Goal: Task Accomplishment & Management: Complete application form

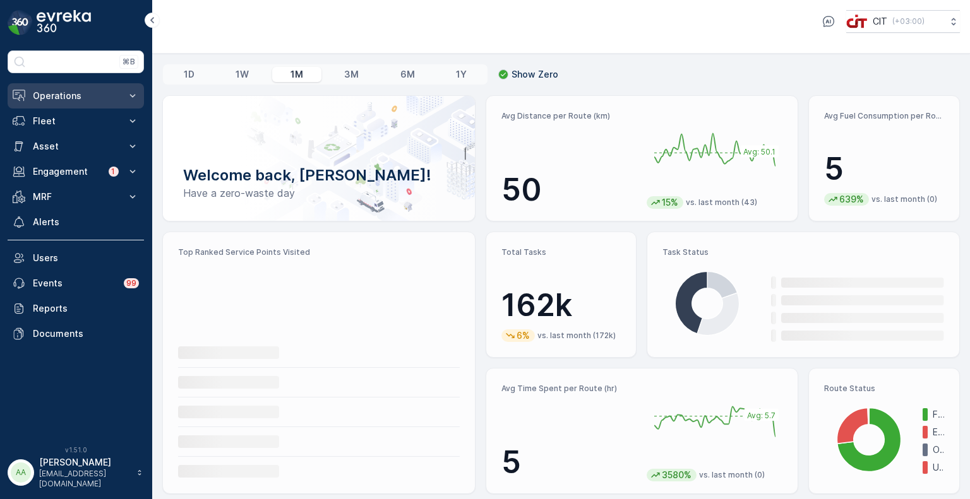
click at [64, 86] on button "Operations" at bounding box center [76, 95] width 136 height 25
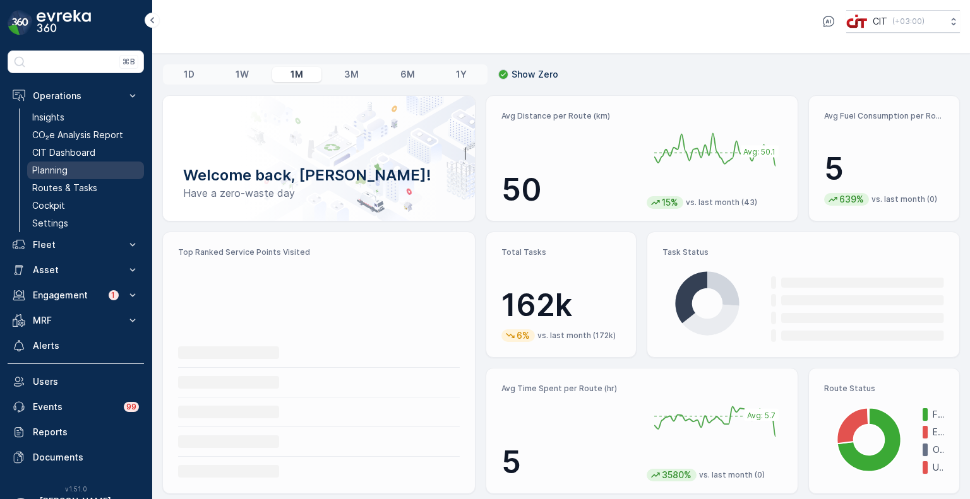
click at [61, 174] on p "Planning" at bounding box center [49, 170] width 35 height 13
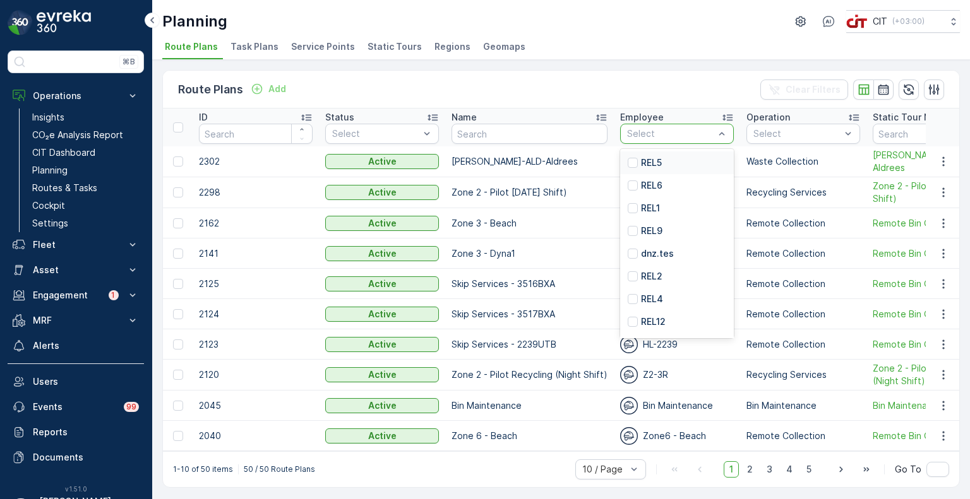
click at [645, 158] on p "REL5" at bounding box center [651, 163] width 21 height 13
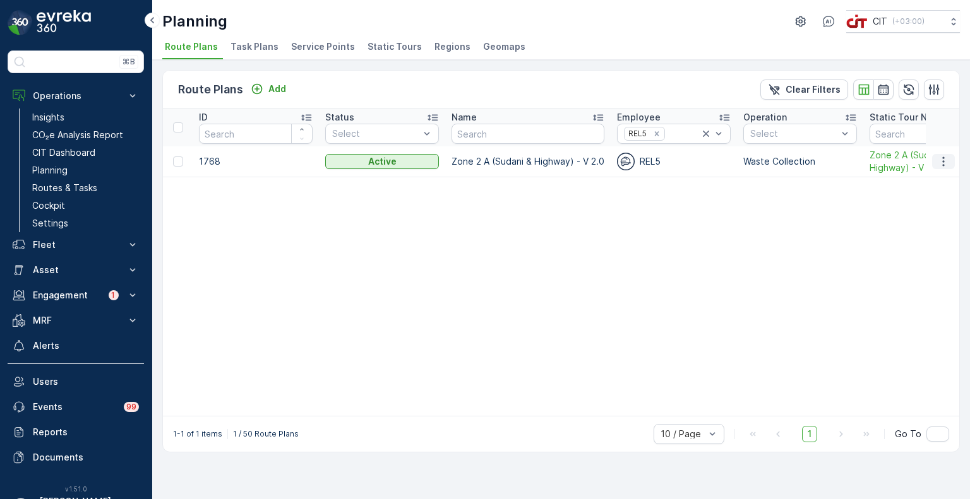
click at [937, 160] on icon "button" at bounding box center [943, 161] width 13 height 13
click at [922, 183] on span "Edit Route Plan" at bounding box center [931, 180] width 65 height 13
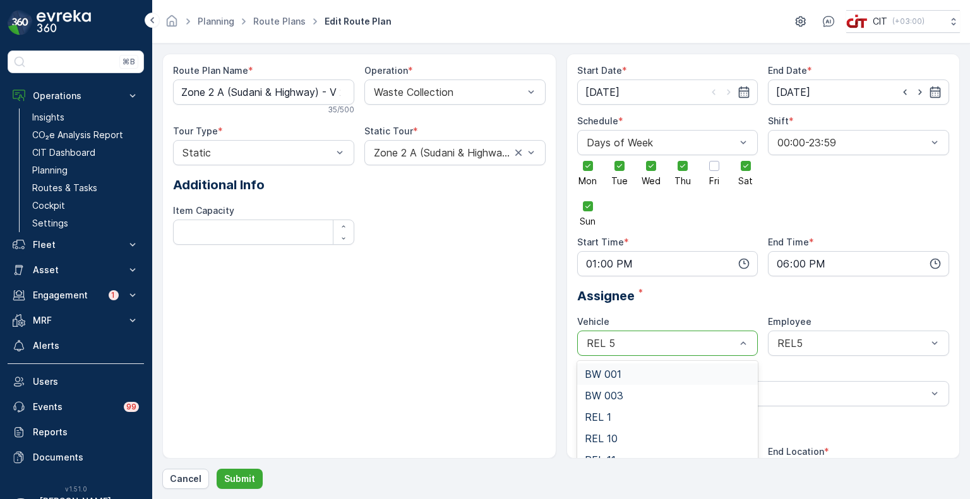
click at [640, 352] on div "REL 5" at bounding box center [667, 343] width 181 height 25
click at [619, 380] on div "REL 4" at bounding box center [668, 382] width 166 height 11
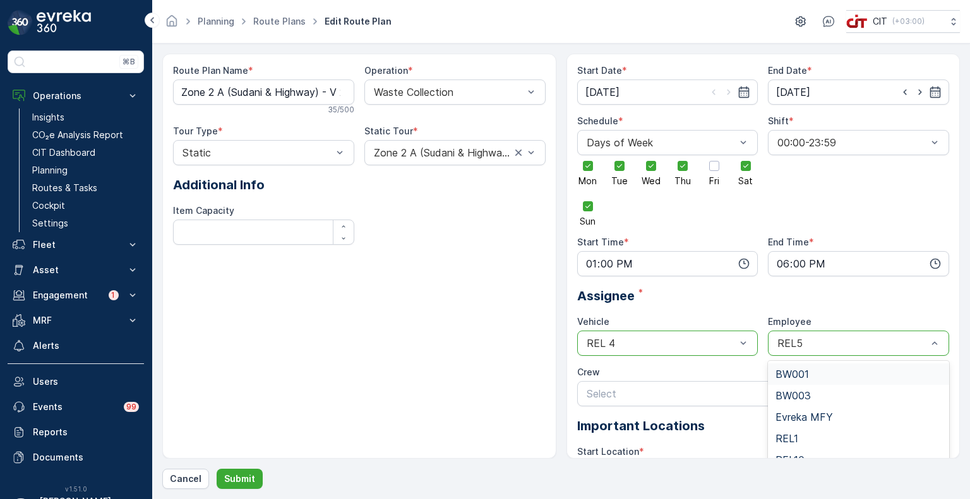
click at [812, 351] on div "REL5" at bounding box center [858, 343] width 181 height 25
click at [792, 411] on span "REL4" at bounding box center [787, 415] width 25 height 11
click at [230, 480] on p "Submit" at bounding box center [239, 479] width 31 height 13
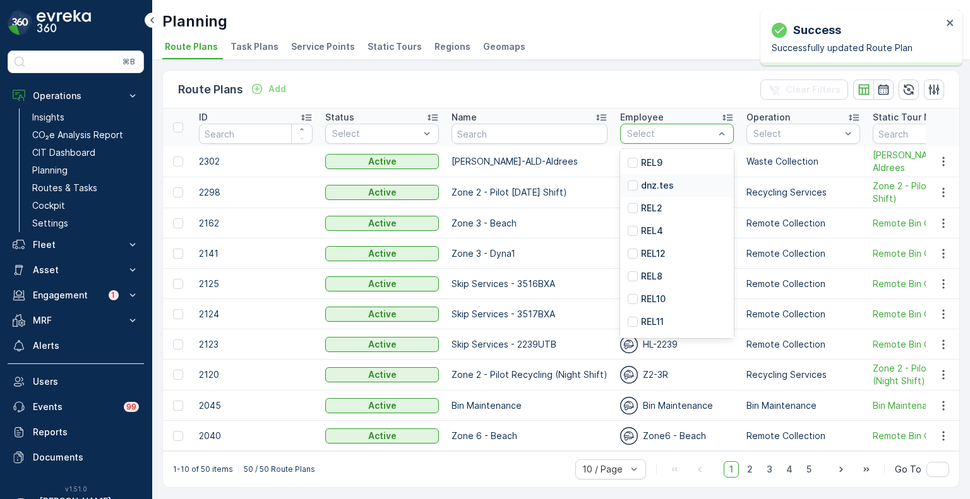
scroll to position [68, 0]
click at [646, 318] on p "REL11" at bounding box center [652, 322] width 23 height 13
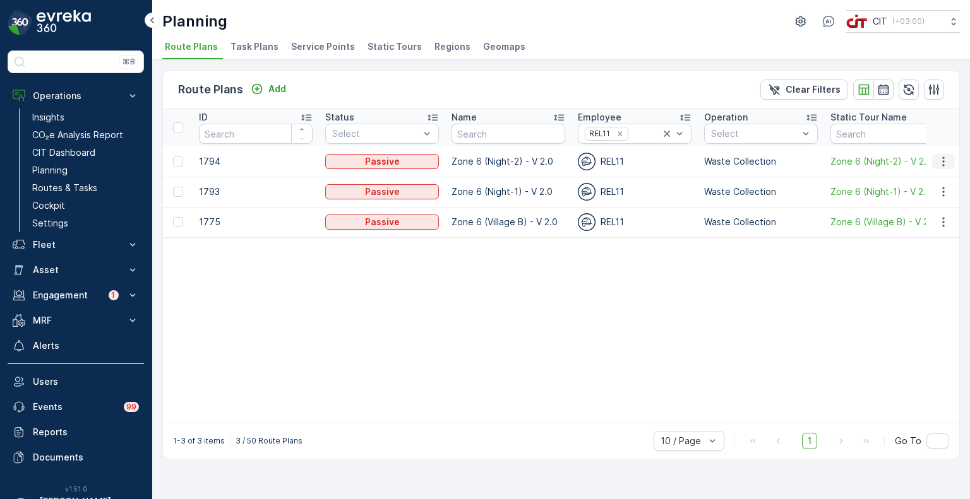
click at [949, 158] on icon "button" at bounding box center [943, 161] width 13 height 13
click at [913, 181] on span "Edit Route Plan" at bounding box center [931, 179] width 65 height 13
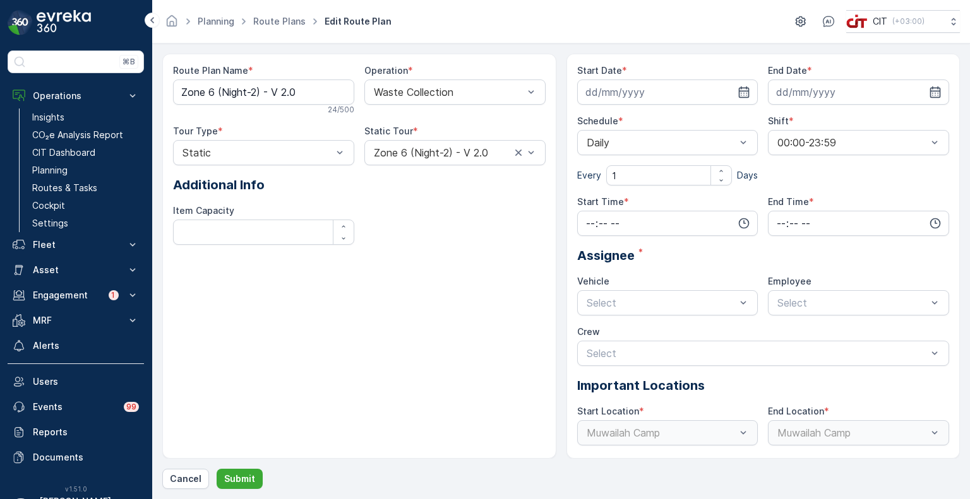
type input "[DATE]"
type input "00:01"
type input "06:00"
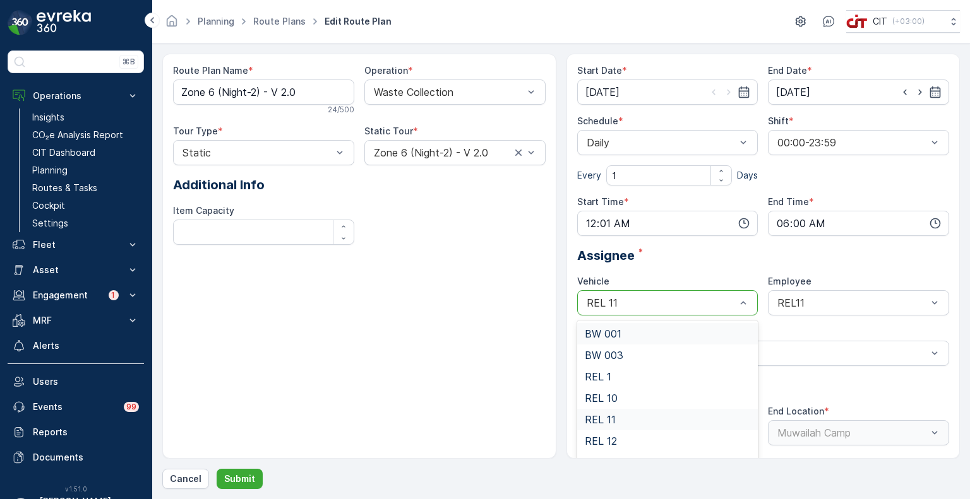
click at [691, 309] on div "REL 11" at bounding box center [667, 302] width 181 height 25
click at [628, 393] on div "REL 6" at bounding box center [668, 395] width 166 height 11
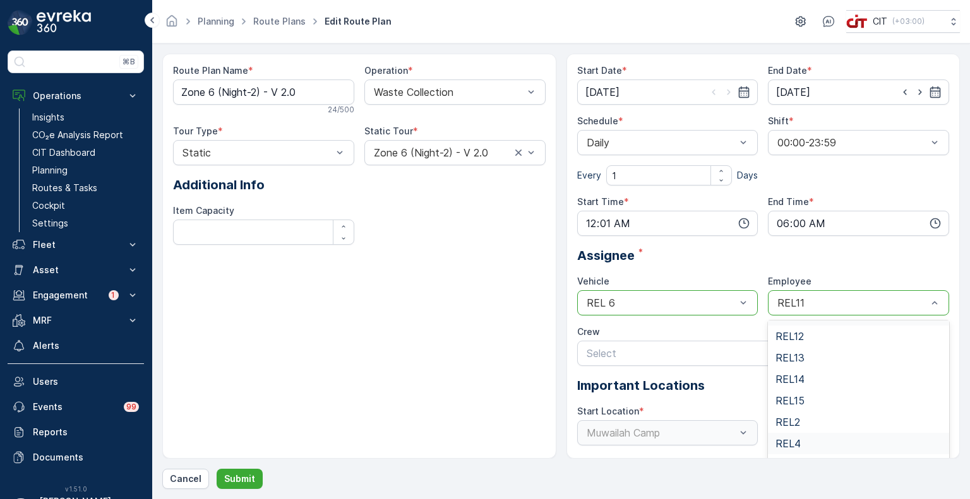
scroll to position [182, 0]
click at [795, 431] on span "REL6" at bounding box center [787, 430] width 25 height 11
click at [793, 89] on input "[DATE]" at bounding box center [858, 92] width 181 height 25
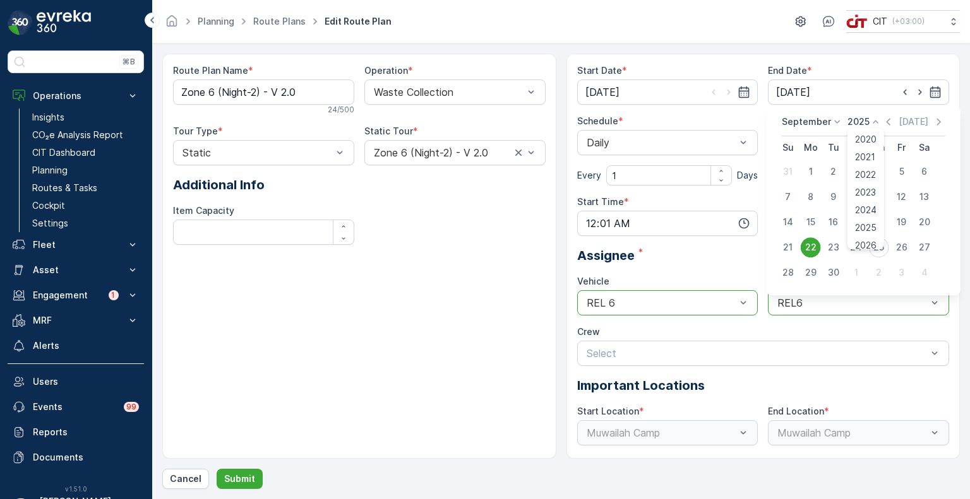
click at [860, 124] on p "2025" at bounding box center [858, 122] width 22 height 13
click at [863, 241] on span "2026" at bounding box center [865, 240] width 21 height 13
click at [817, 119] on p "September" at bounding box center [806, 122] width 49 height 13
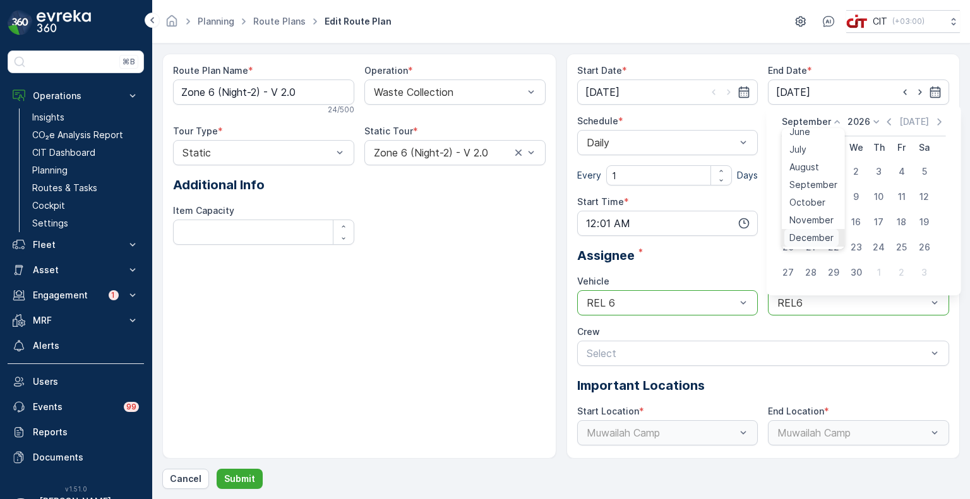
click at [811, 234] on span "December" at bounding box center [811, 238] width 44 height 13
click at [878, 276] on div "31" at bounding box center [879, 273] width 20 height 20
type input "[DATE]"
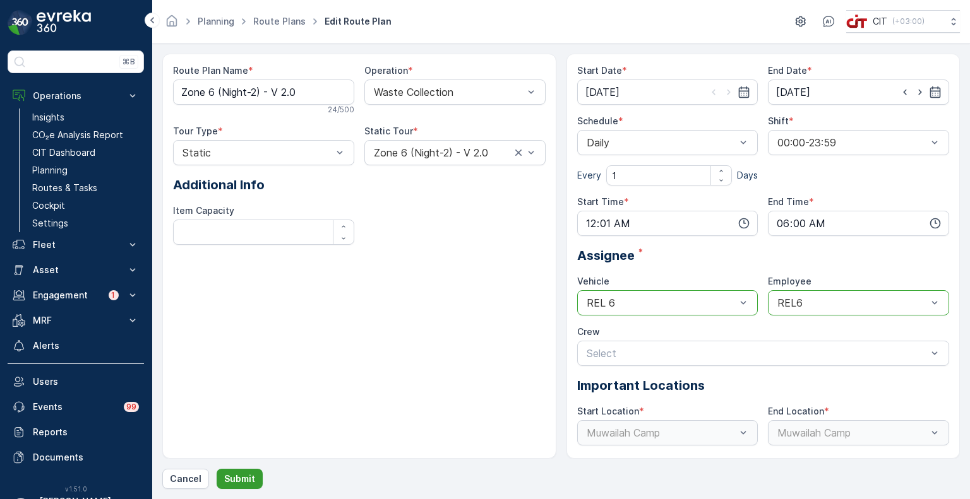
click at [247, 479] on p "Submit" at bounding box center [239, 479] width 31 height 13
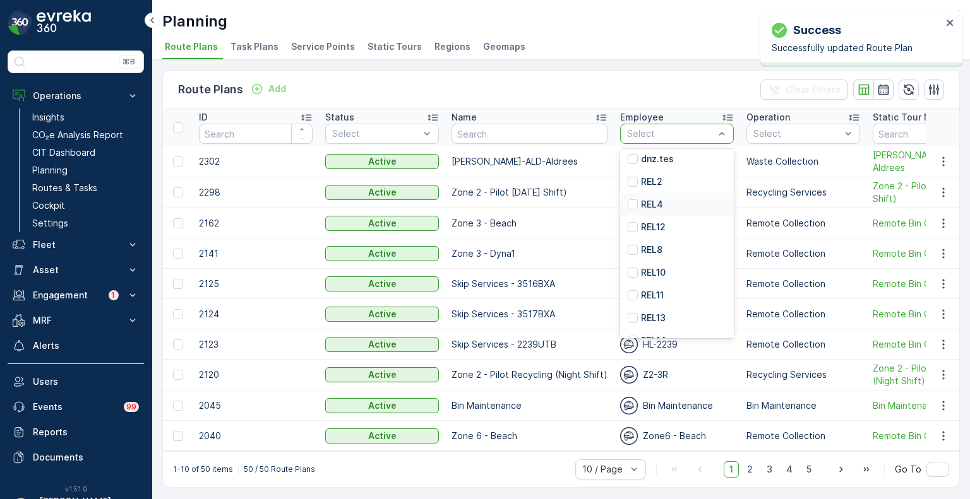
scroll to position [95, 0]
click at [653, 297] on p "REL11" at bounding box center [652, 295] width 23 height 13
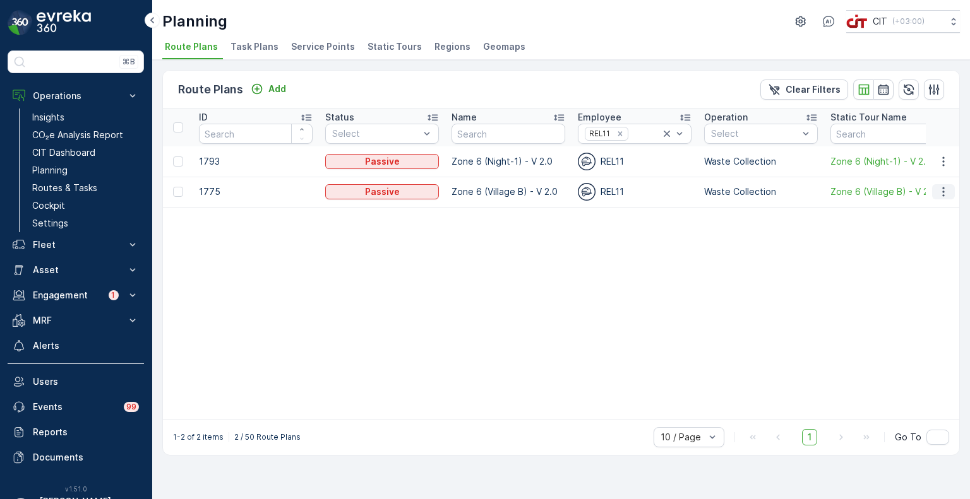
click at [941, 194] on icon "button" at bounding box center [943, 192] width 13 height 13
click at [922, 212] on span "Edit Route Plan" at bounding box center [931, 210] width 65 height 13
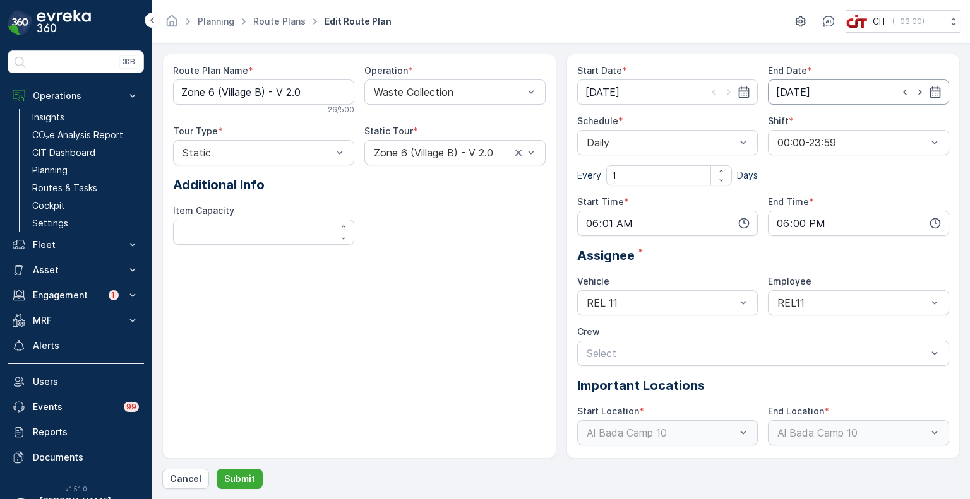
click at [831, 85] on input "[DATE]" at bounding box center [858, 92] width 181 height 25
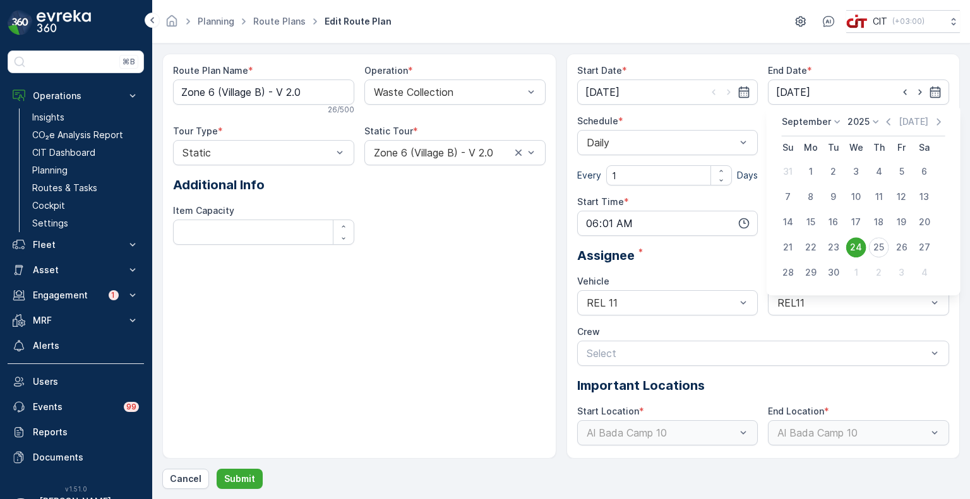
click at [854, 131] on div "[DATE] [DATE]" at bounding box center [864, 126] width 164 height 21
click at [855, 126] on p "2025" at bounding box center [858, 122] width 22 height 13
click at [861, 239] on span "2026" at bounding box center [865, 240] width 21 height 13
click at [813, 124] on p "September" at bounding box center [806, 122] width 49 height 13
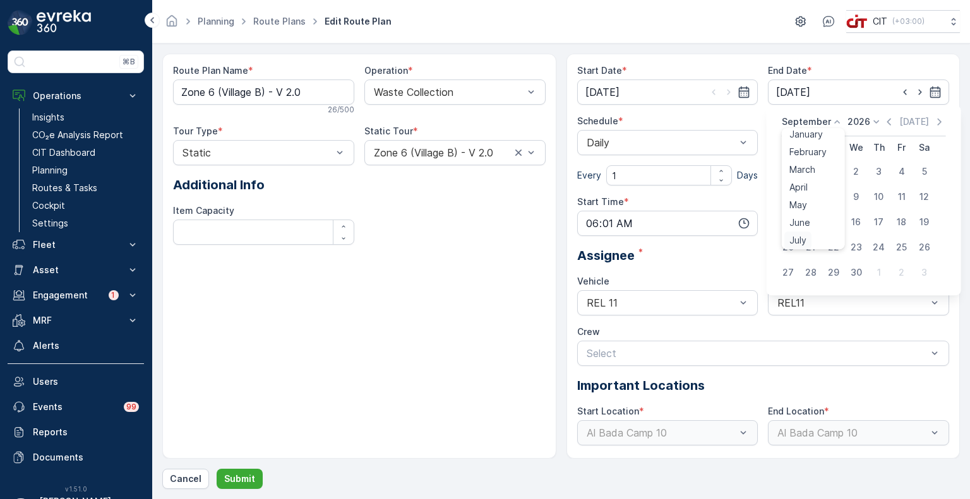
scroll to position [96, 0]
click at [810, 237] on span "December" at bounding box center [811, 238] width 44 height 13
click at [878, 273] on div "31" at bounding box center [879, 273] width 20 height 20
type input "[DATE]"
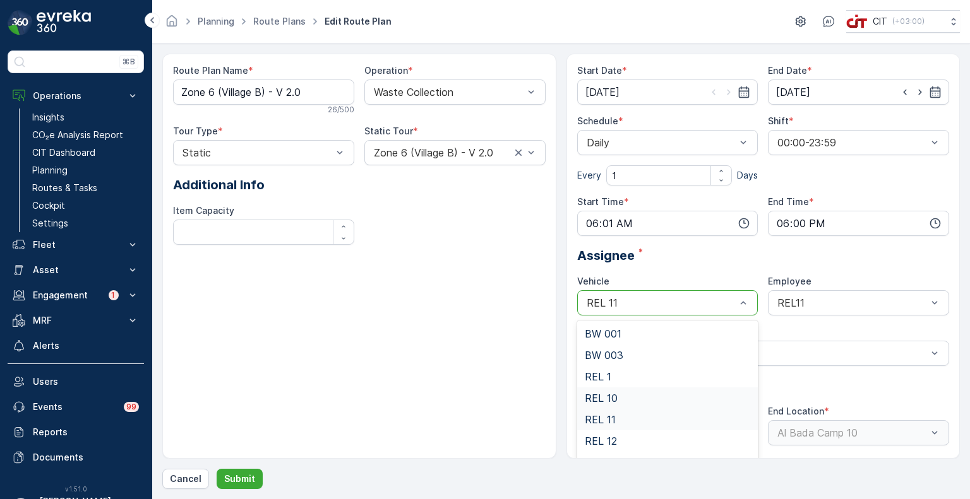
scroll to position [167, 0]
click at [606, 426] on span "REL 6" at bounding box center [599, 424] width 28 height 11
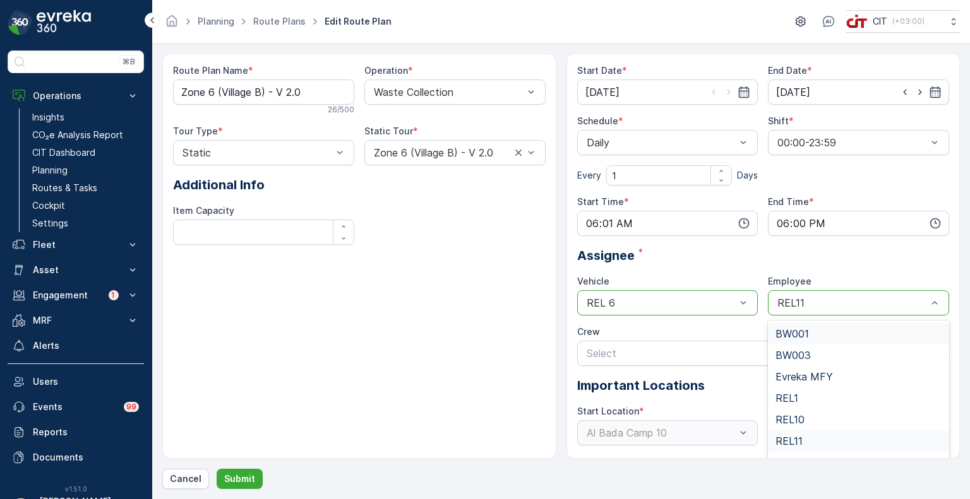
click at [821, 310] on div "REL11" at bounding box center [858, 302] width 181 height 25
click at [793, 453] on span "REL6" at bounding box center [787, 458] width 25 height 11
click at [233, 484] on p "Submit" at bounding box center [239, 479] width 31 height 13
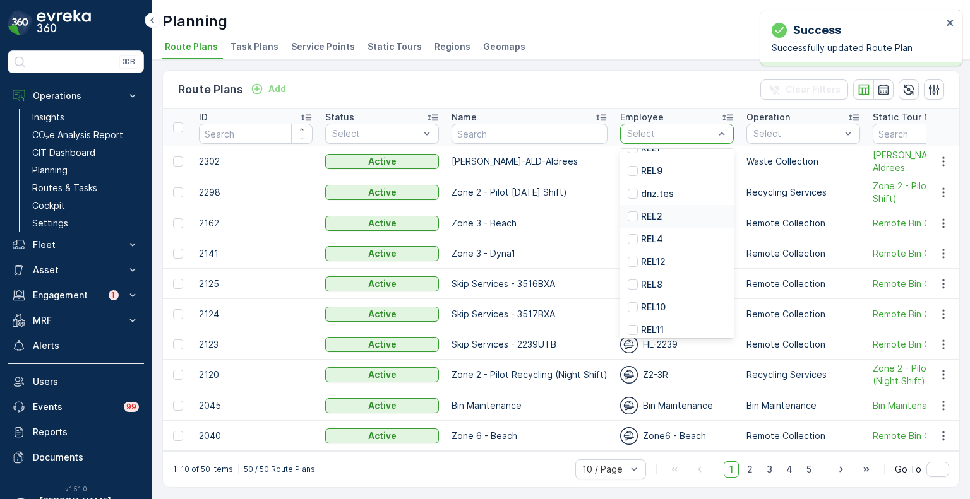
scroll to position [61, 0]
click at [646, 324] on p "REL11" at bounding box center [652, 329] width 23 height 13
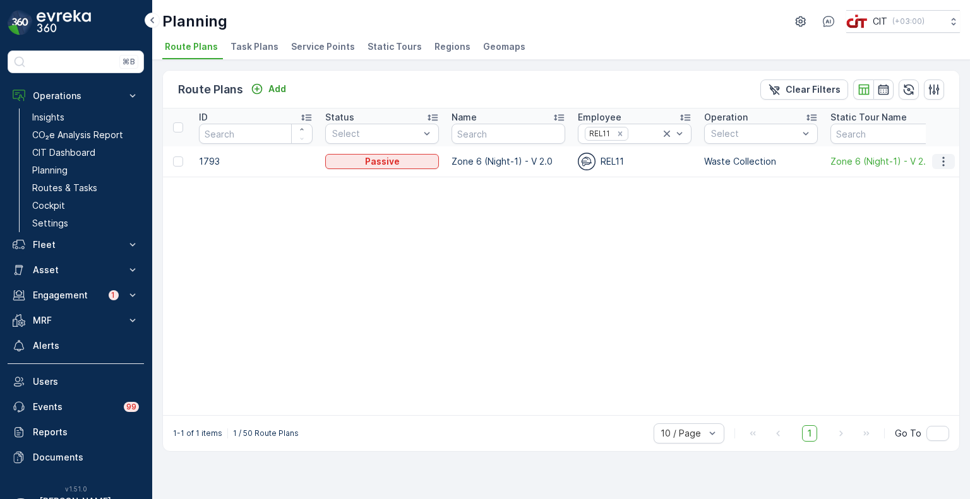
click at [942, 160] on icon "button" at bounding box center [943, 161] width 13 height 13
click at [915, 177] on span "Edit Route Plan" at bounding box center [931, 179] width 65 height 13
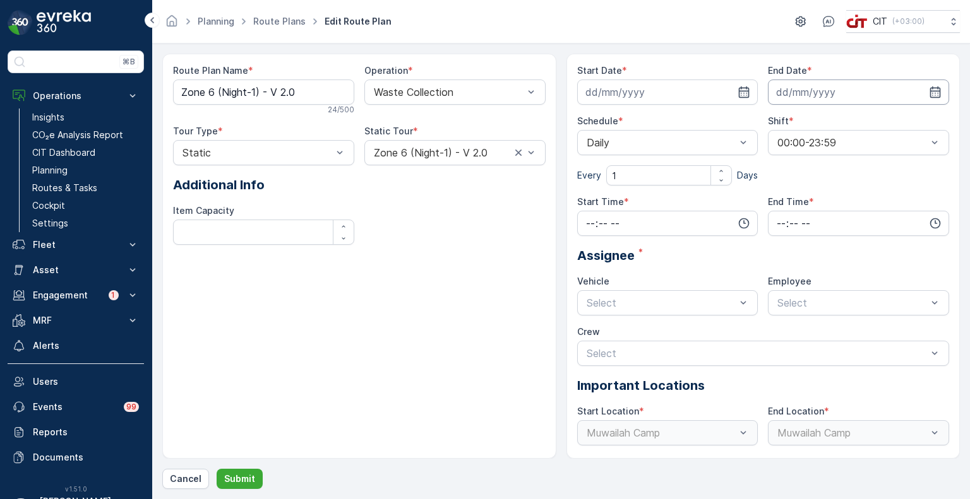
type input "[DATE]"
type input "18:01"
type input "23:59"
click at [843, 98] on input "[DATE]" at bounding box center [858, 92] width 181 height 25
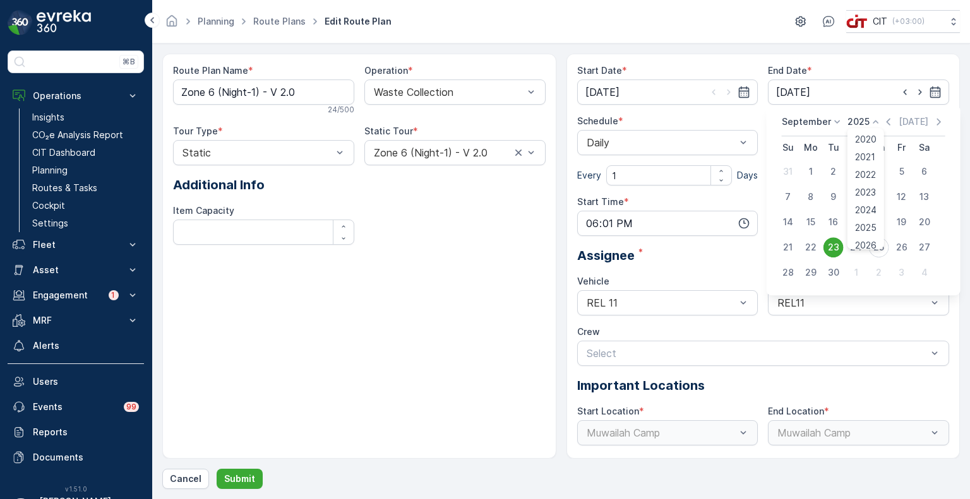
click at [856, 124] on p "2025" at bounding box center [858, 122] width 22 height 13
click at [857, 237] on span "2026" at bounding box center [865, 240] width 21 height 13
click at [818, 123] on p "September" at bounding box center [806, 122] width 49 height 13
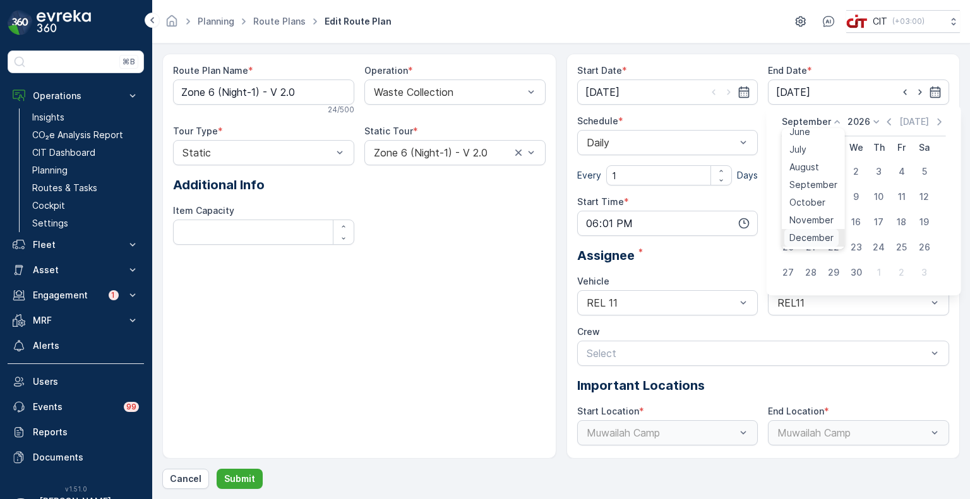
click at [809, 236] on span "December" at bounding box center [811, 238] width 44 height 13
click at [879, 271] on div "31" at bounding box center [879, 273] width 20 height 20
type input "[DATE]"
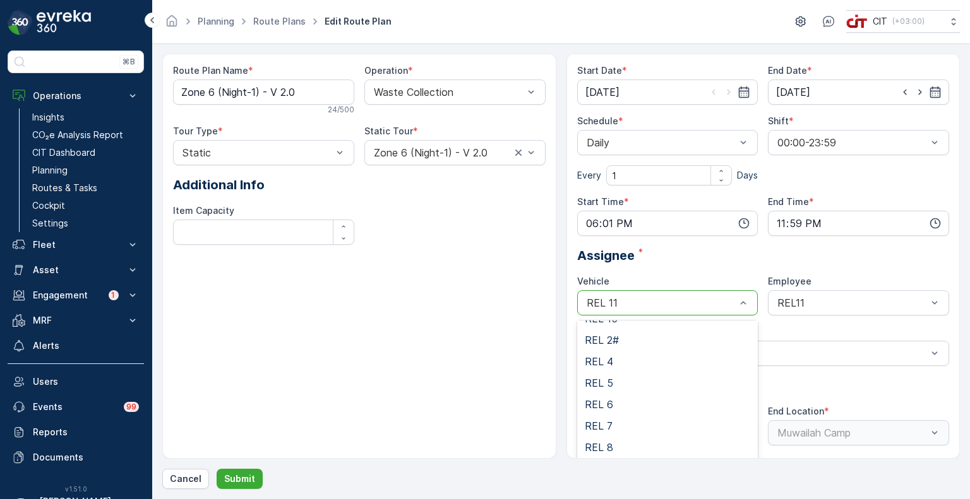
scroll to position [189, 0]
click at [619, 395] on div "REL 6" at bounding box center [667, 402] width 181 height 21
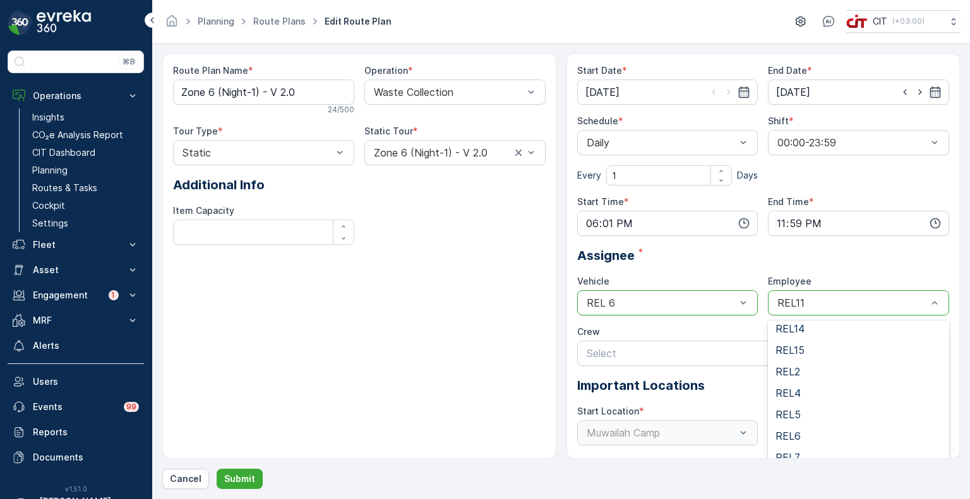
scroll to position [183, 0]
click at [787, 425] on span "REL6" at bounding box center [787, 429] width 25 height 11
click at [247, 477] on p "Submit" at bounding box center [239, 479] width 31 height 13
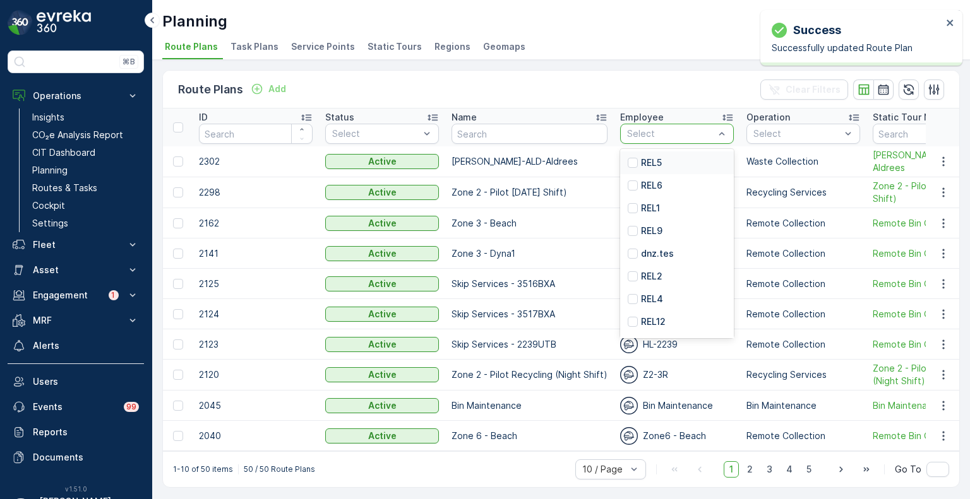
click at [662, 160] on div "REL5" at bounding box center [677, 163] width 114 height 23
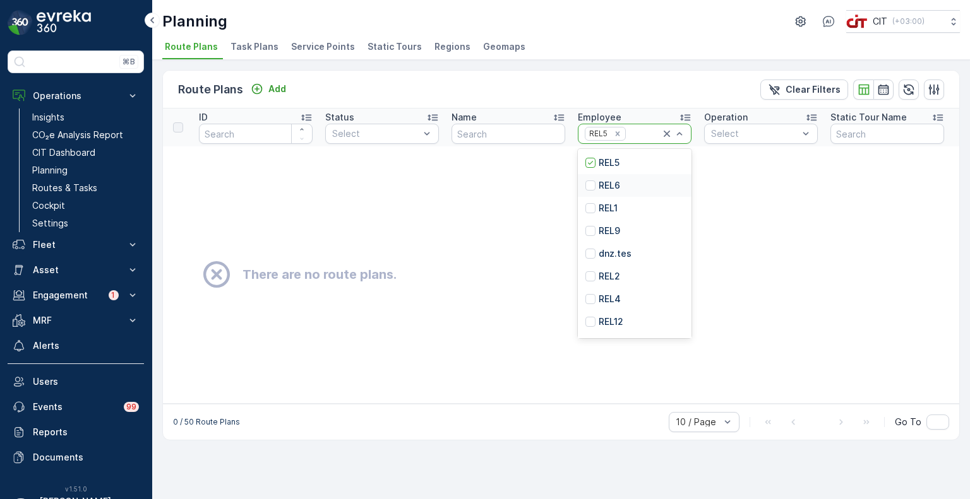
click at [612, 179] on p "REL6" at bounding box center [608, 185] width 21 height 13
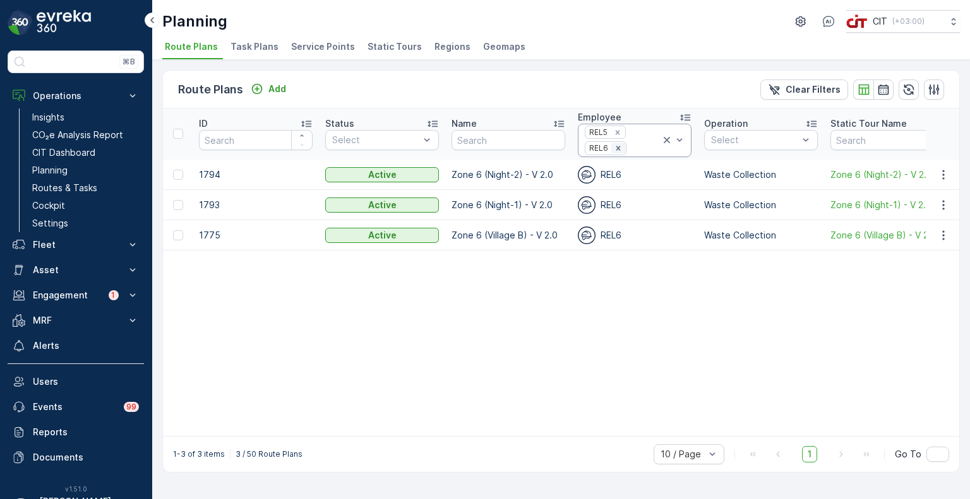
click at [616, 146] on icon "Remove REL6" at bounding box center [618, 148] width 4 height 4
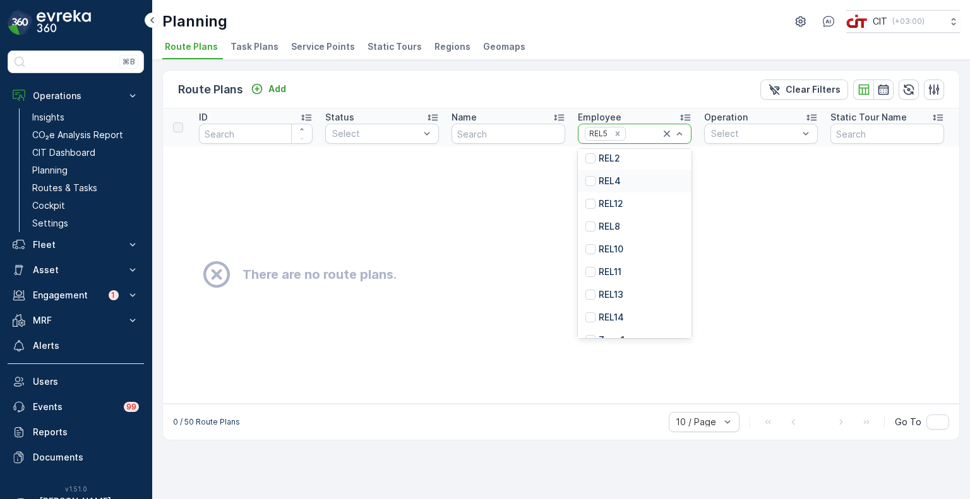
scroll to position [119, 0]
click at [626, 275] on div "REL11" at bounding box center [635, 271] width 114 height 23
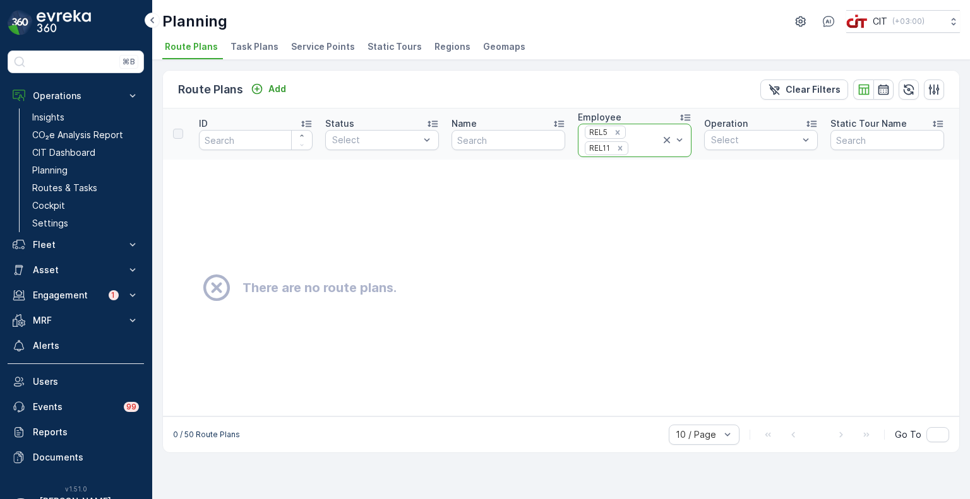
click at [664, 140] on icon at bounding box center [666, 140] width 13 height 13
